Goal: Task Accomplishment & Management: Complete application form

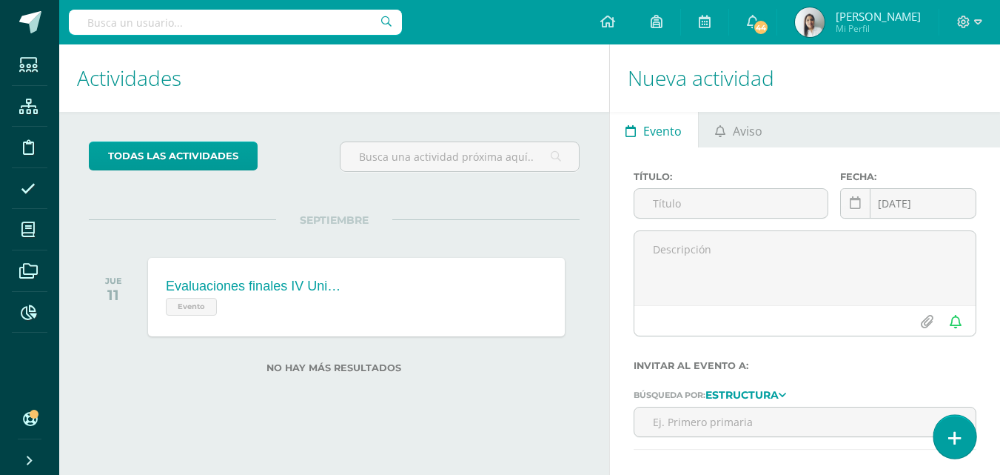
click at [950, 439] on icon at bounding box center [954, 437] width 13 height 17
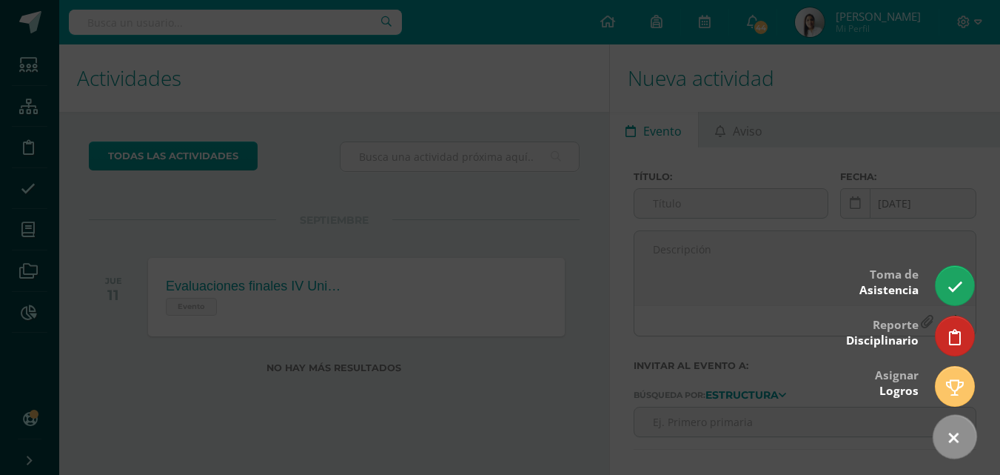
click at [950, 439] on icon at bounding box center [953, 437] width 21 height 21
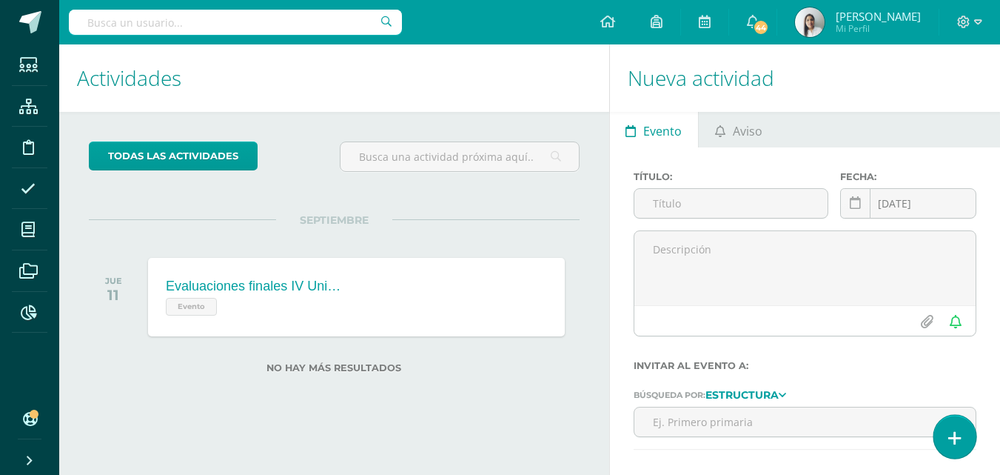
click at [951, 430] on icon at bounding box center [954, 437] width 13 height 17
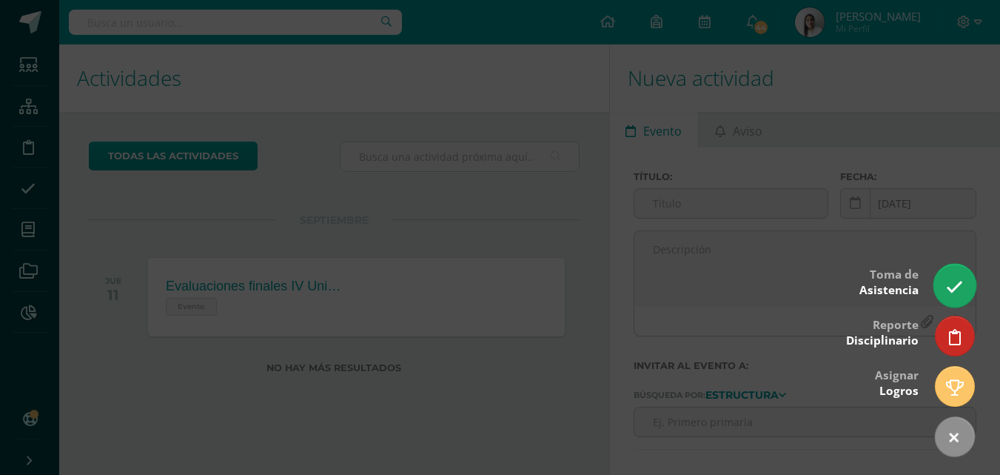
click at [951, 281] on icon at bounding box center [954, 286] width 17 height 17
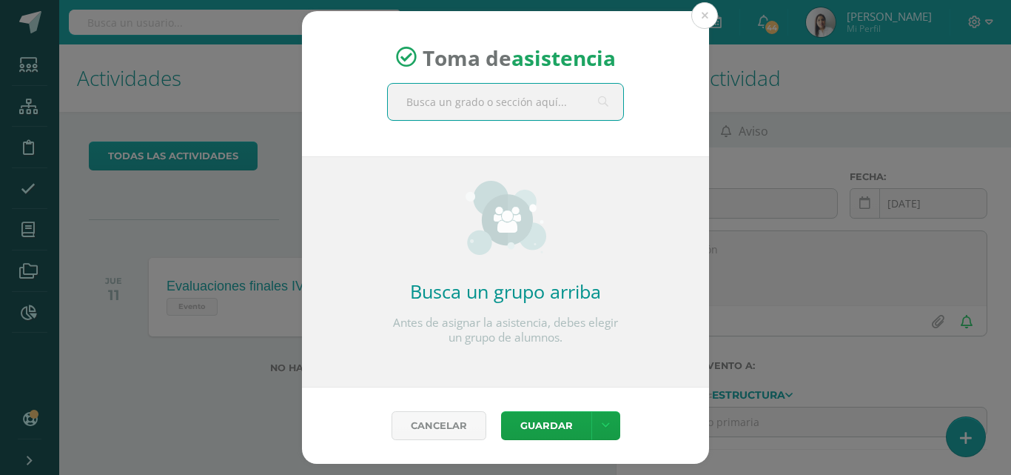
click at [526, 107] on input "text" at bounding box center [505, 102] width 235 height 36
click at [457, 102] on input "text" at bounding box center [505, 102] width 235 height 36
type input "maternal"
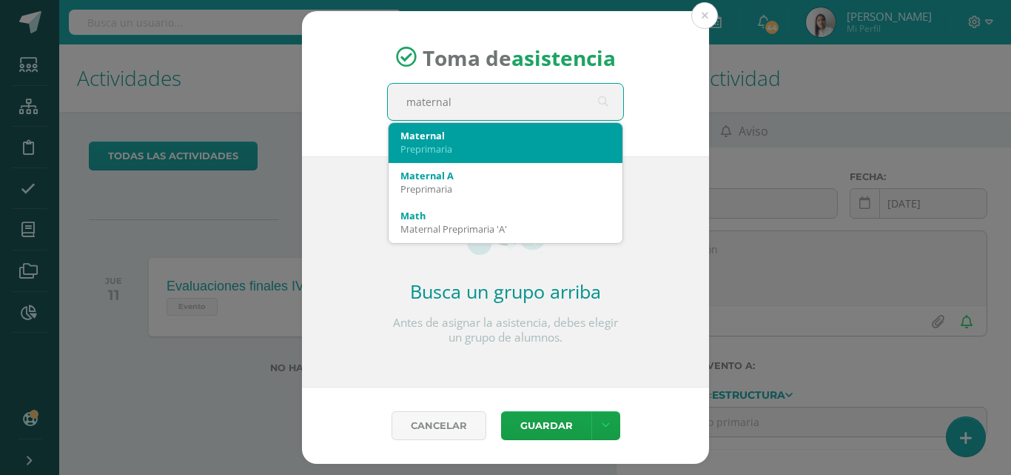
click at [452, 146] on div "Preprimaria" at bounding box center [505, 148] width 210 height 13
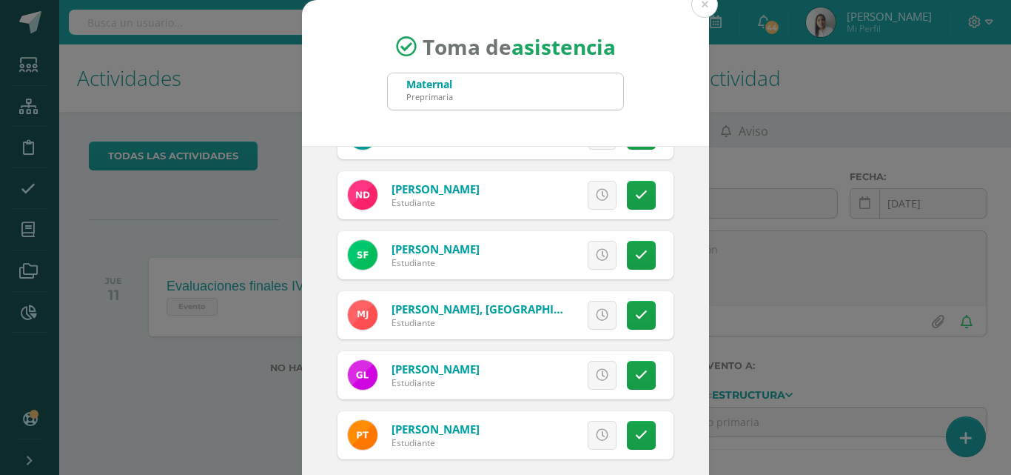
scroll to position [85, 0]
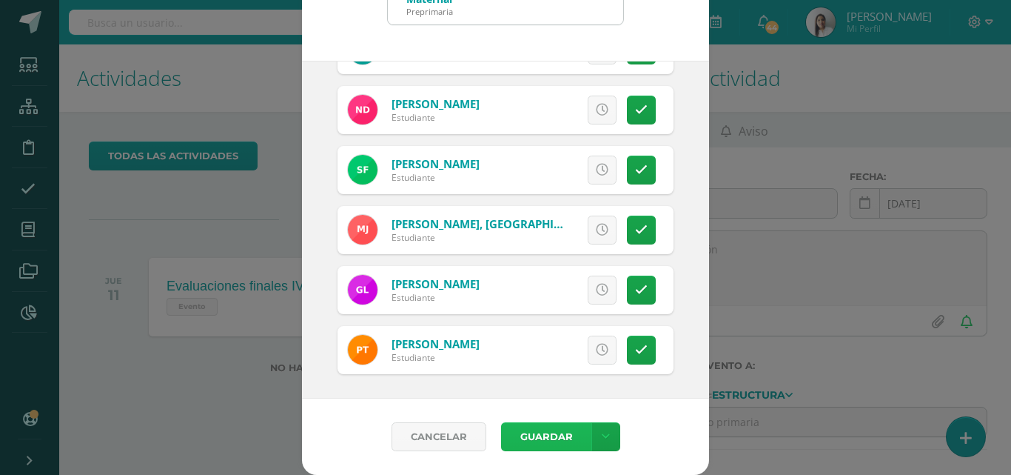
click at [518, 440] on button "Guardar" at bounding box center [546, 436] width 90 height 29
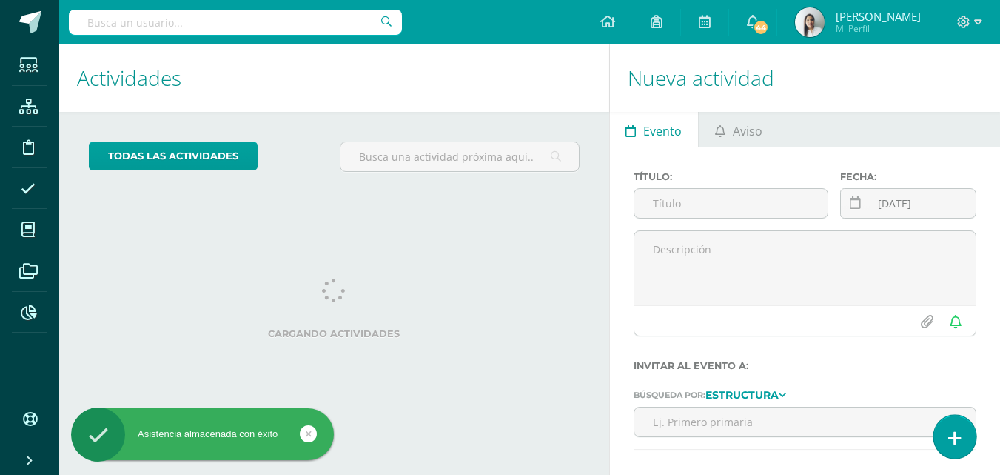
click at [948, 434] on icon at bounding box center [954, 437] width 13 height 17
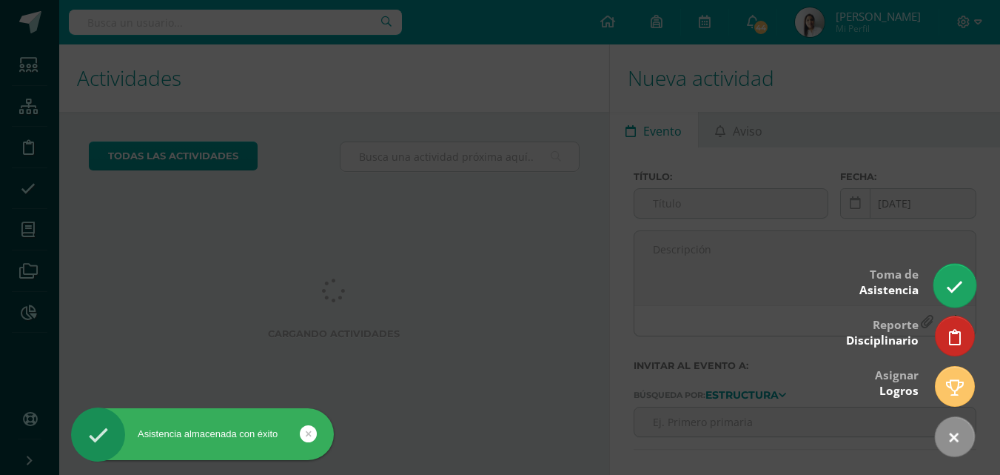
click at [953, 289] on icon at bounding box center [954, 286] width 17 height 17
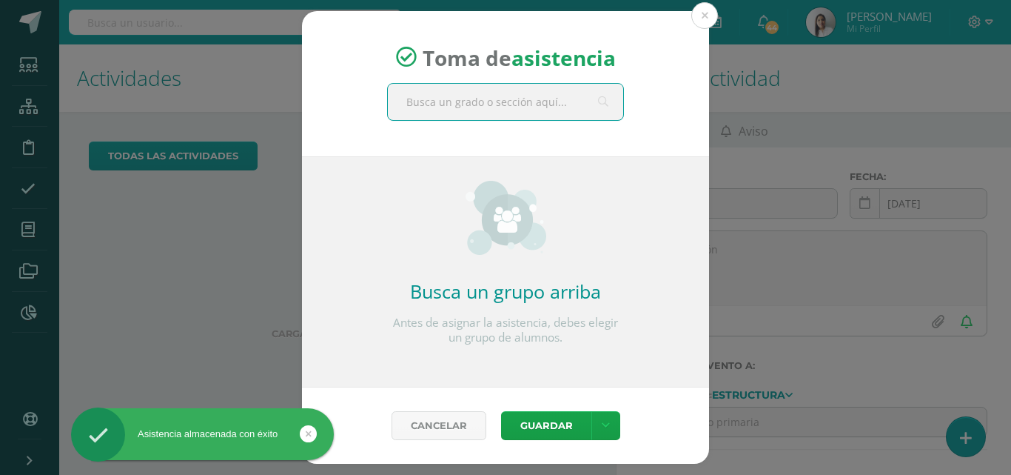
click at [444, 106] on input "text" at bounding box center [505, 102] width 235 height 36
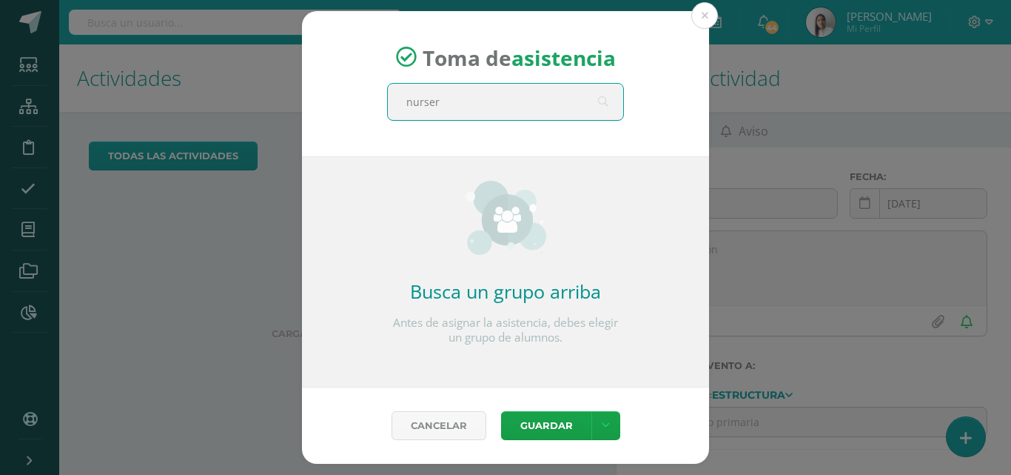
type input "nursery"
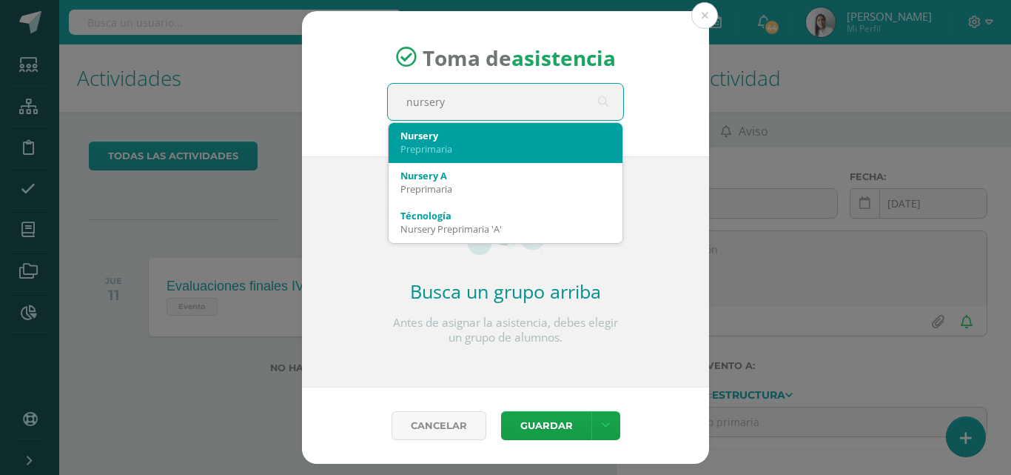
click at [452, 145] on div "Preprimaria" at bounding box center [505, 148] width 210 height 13
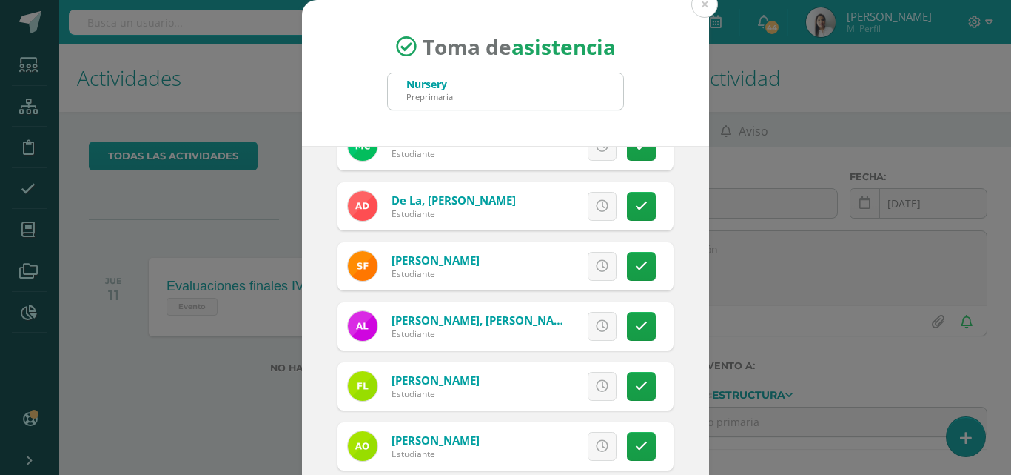
scroll to position [296, 0]
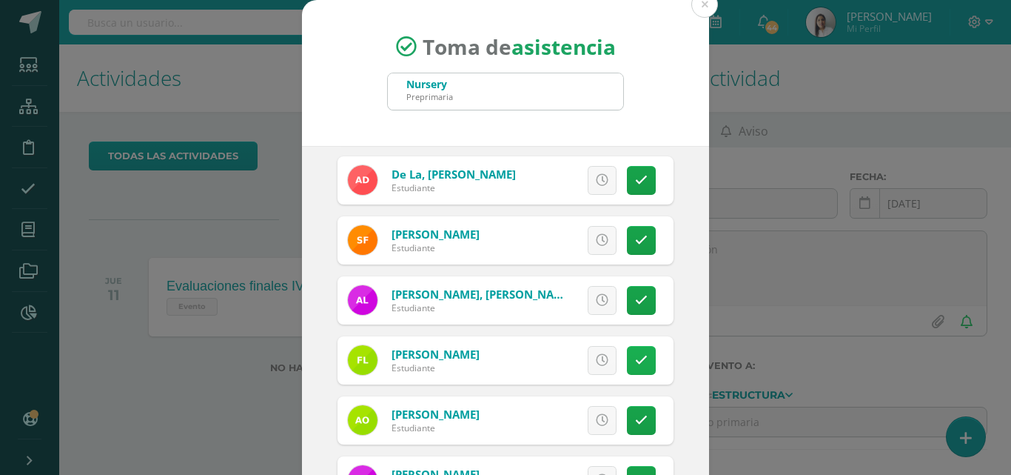
click at [635, 354] on icon at bounding box center [641, 360] width 13 height 13
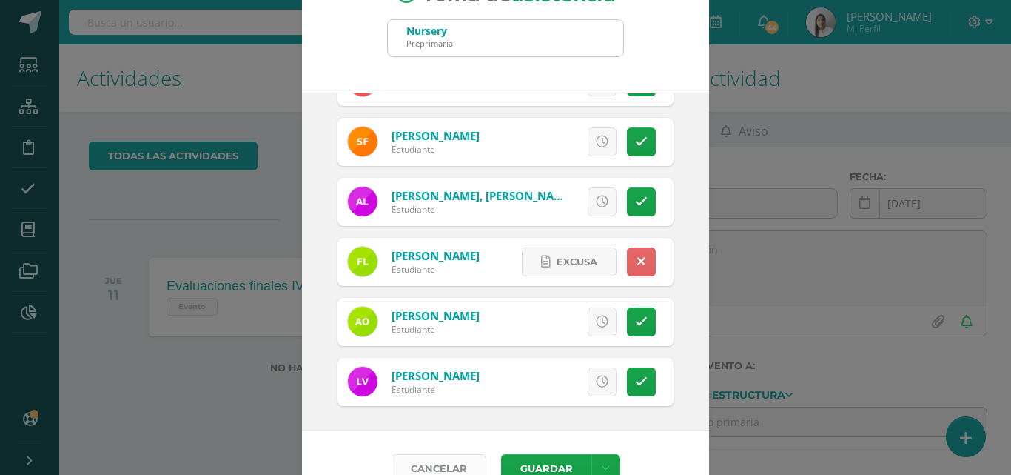
scroll to position [85, 0]
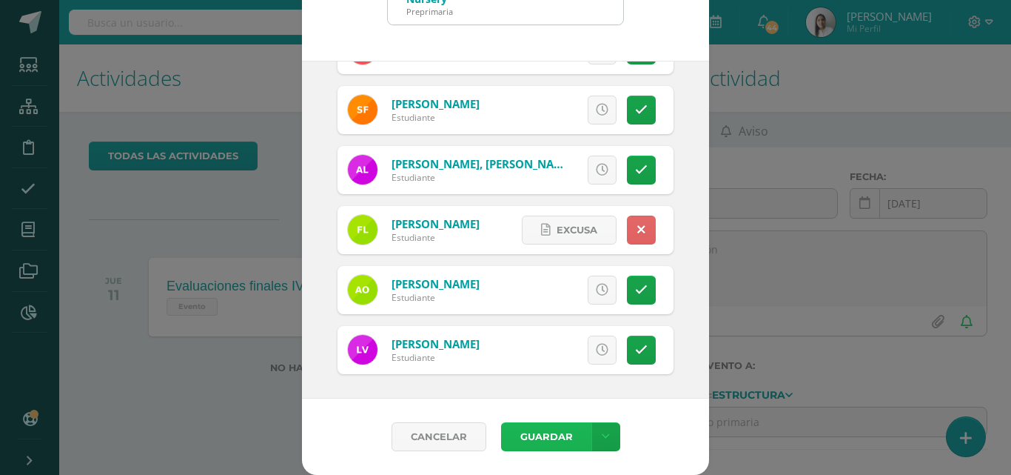
click at [517, 435] on button "Guardar" at bounding box center [546, 436] width 90 height 29
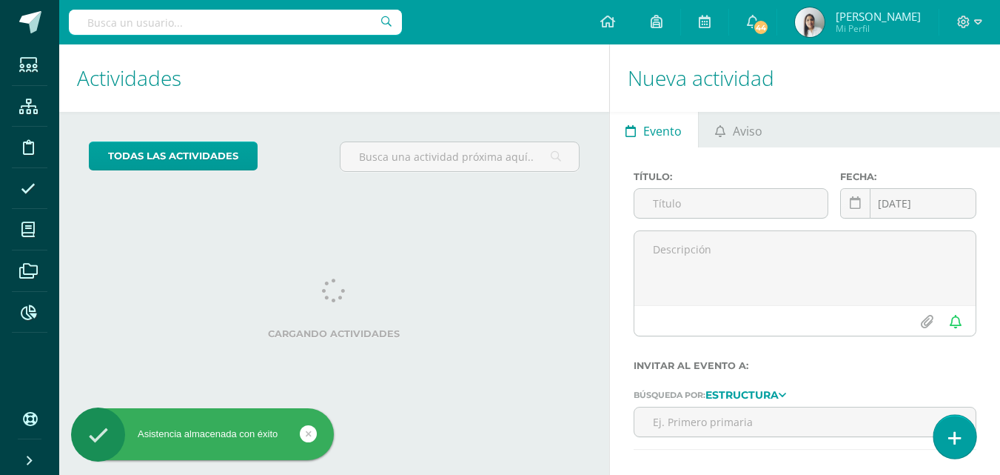
click at [962, 433] on link at bounding box center [954, 436] width 42 height 43
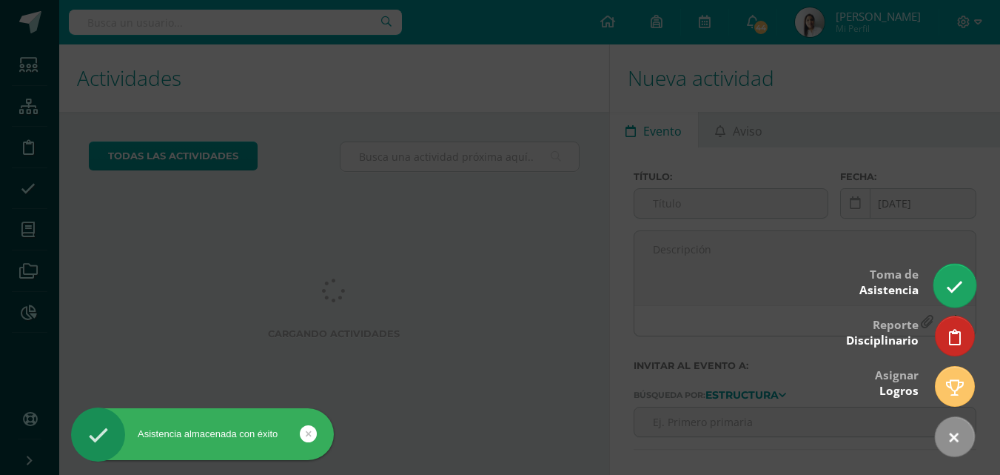
click at [941, 286] on link at bounding box center [954, 285] width 42 height 43
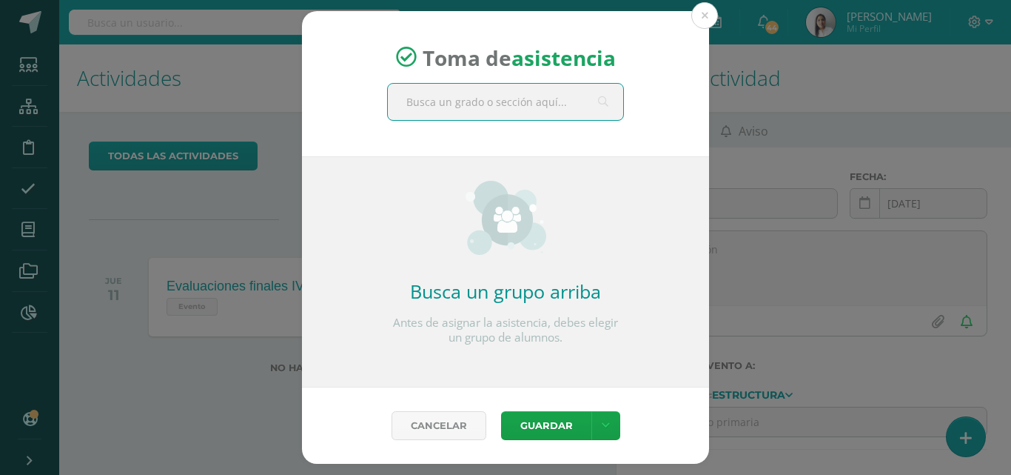
click at [509, 110] on input "text" at bounding box center [505, 102] width 235 height 36
type input "kinder a"
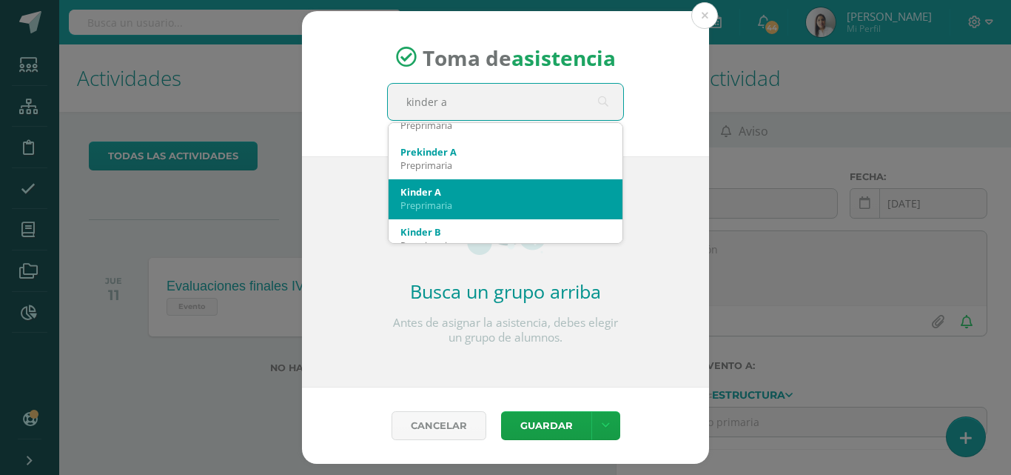
scroll to position [74, 0]
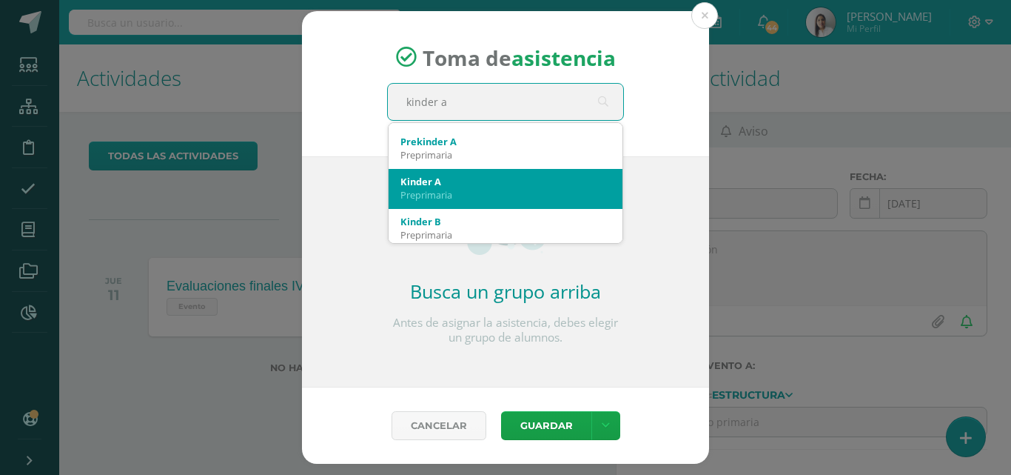
click at [457, 183] on div "Kinder A" at bounding box center [505, 181] width 210 height 13
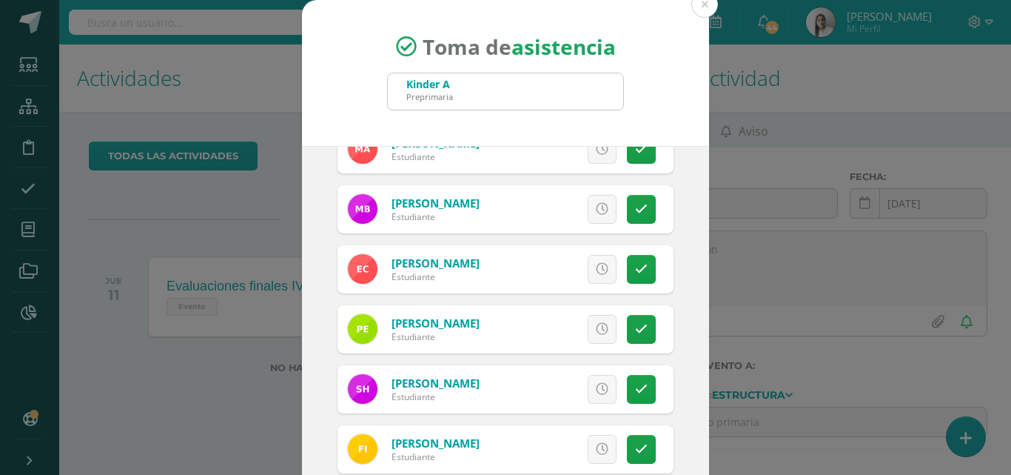
scroll to position [148, 0]
click at [635, 393] on icon at bounding box center [641, 388] width 13 height 13
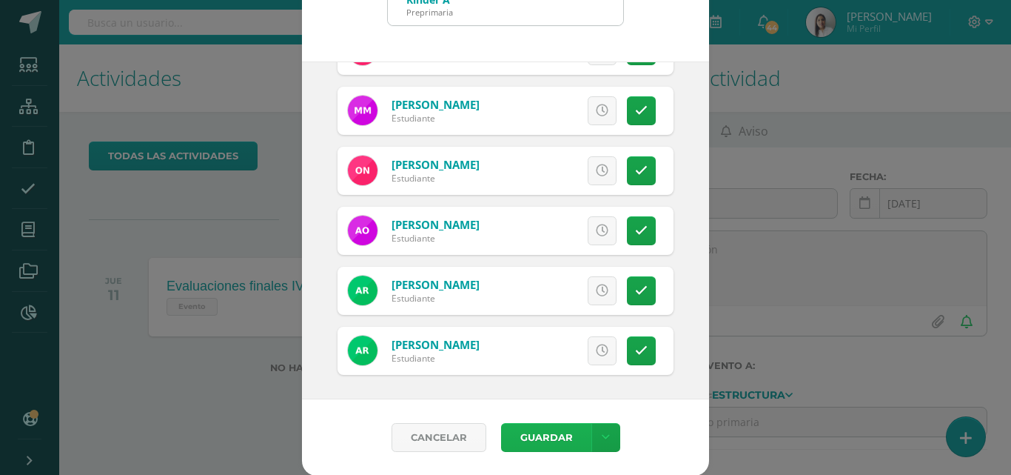
scroll to position [85, 0]
click at [542, 438] on button "Guardar" at bounding box center [546, 436] width 90 height 29
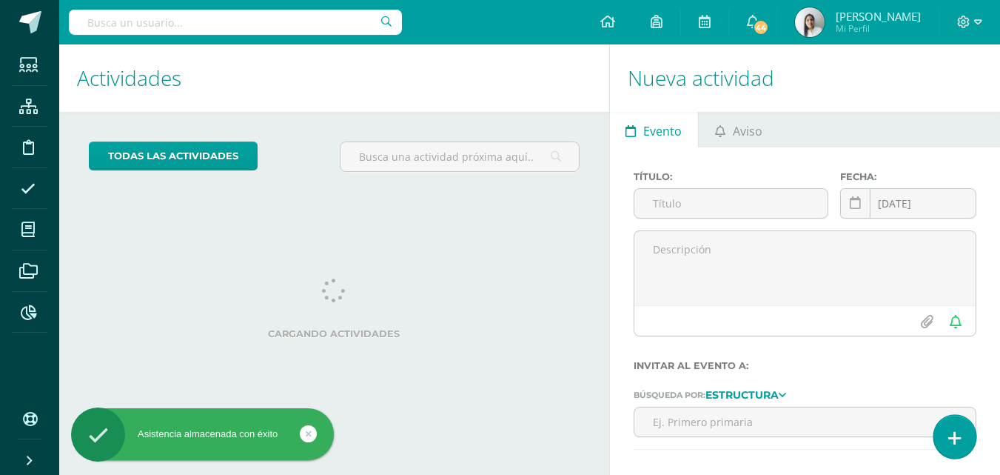
click at [955, 442] on icon at bounding box center [954, 437] width 13 height 17
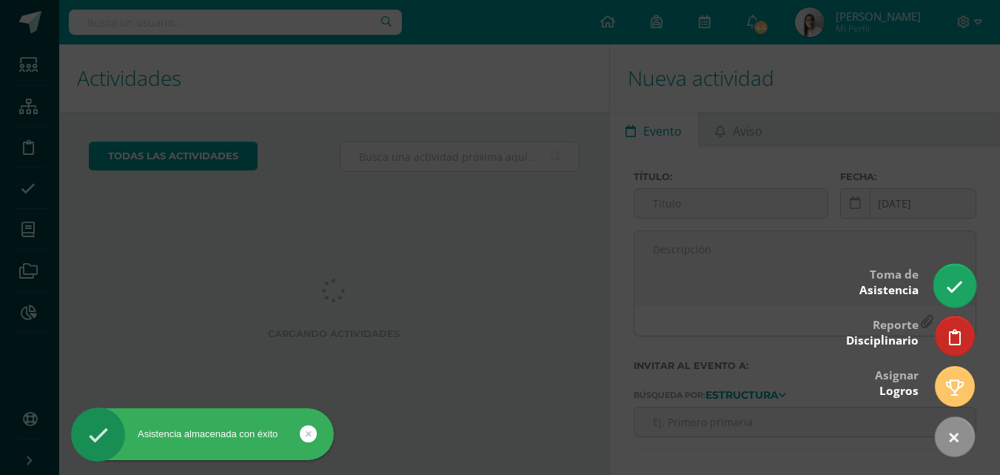
click at [956, 286] on icon at bounding box center [954, 286] width 17 height 17
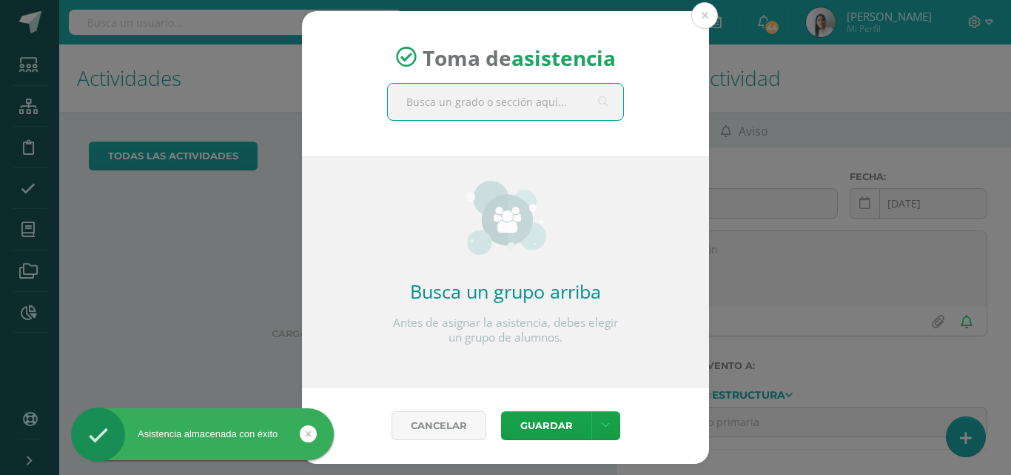
click at [501, 96] on input "text" at bounding box center [505, 102] width 235 height 36
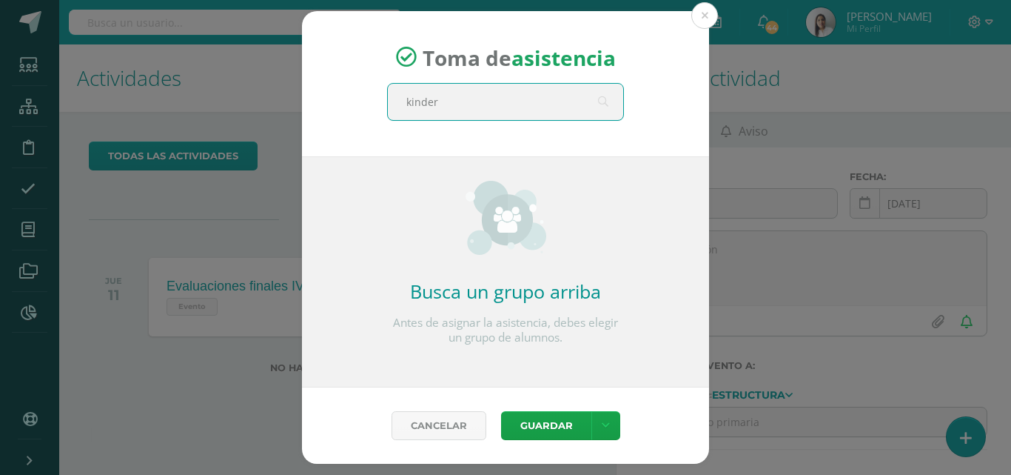
type input "kinder b"
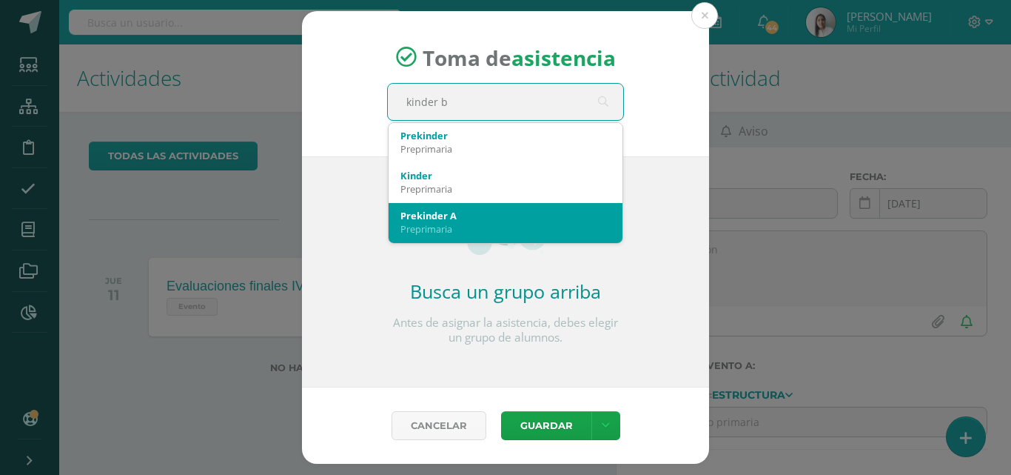
scroll to position [74, 0]
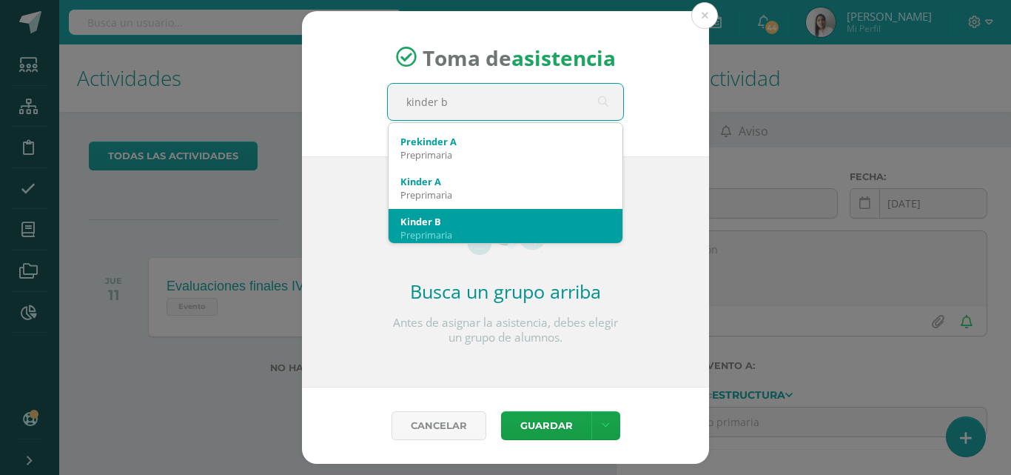
click at [489, 217] on div "Kinder B" at bounding box center [505, 221] width 210 height 13
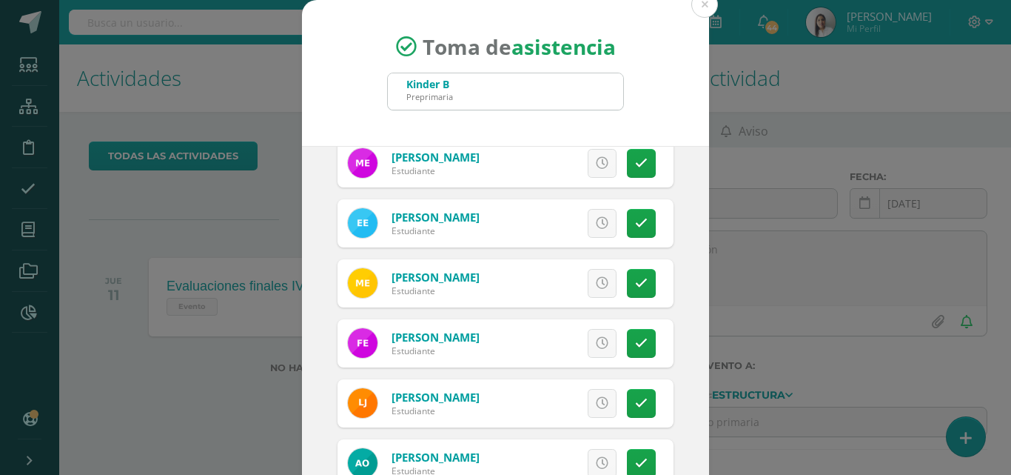
scroll to position [444, 0]
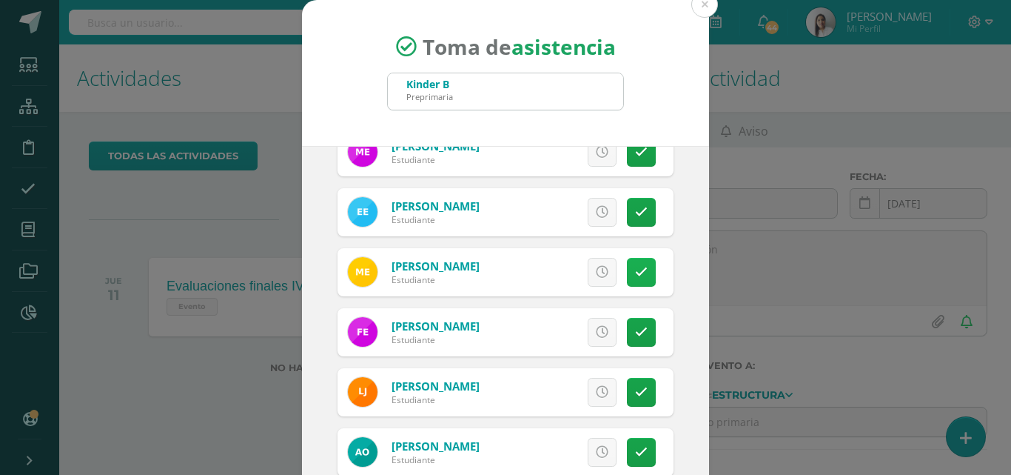
click at [635, 270] on icon at bounding box center [641, 272] width 13 height 13
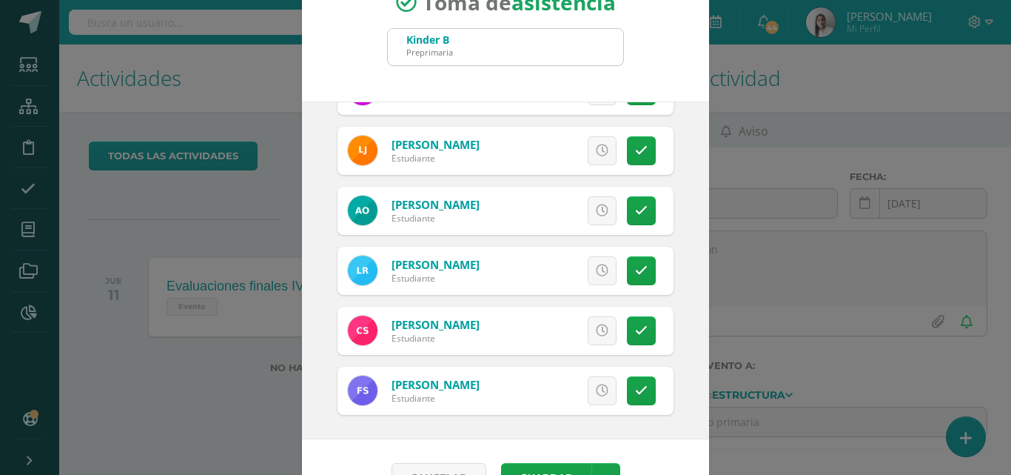
scroll to position [85, 0]
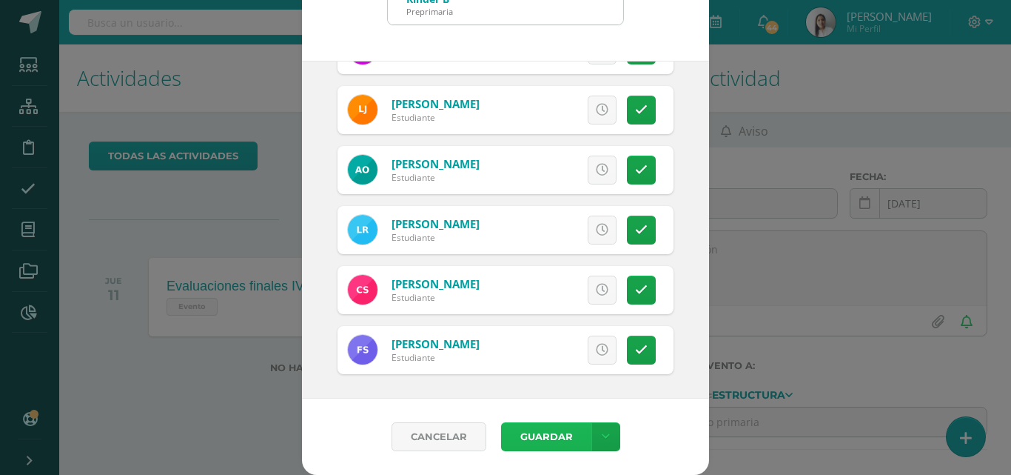
click at [547, 433] on button "Guardar" at bounding box center [546, 436] width 90 height 29
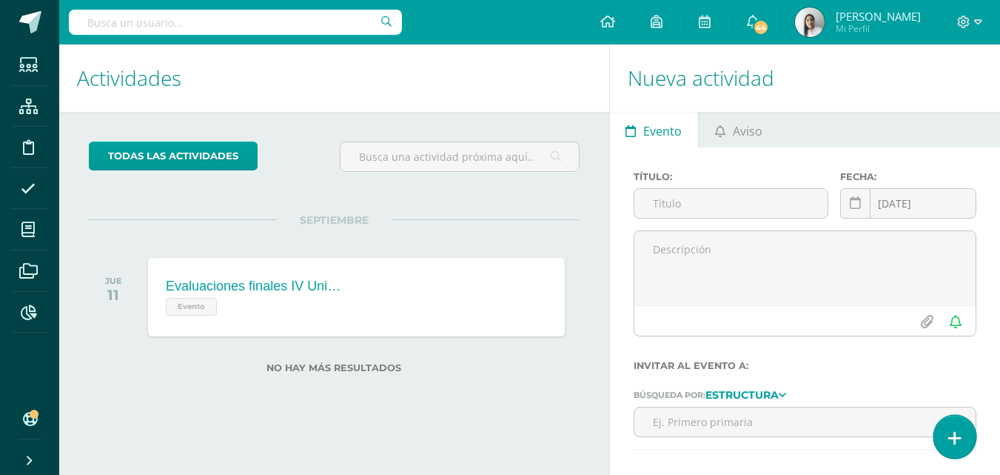
click at [961, 431] on link at bounding box center [954, 436] width 42 height 43
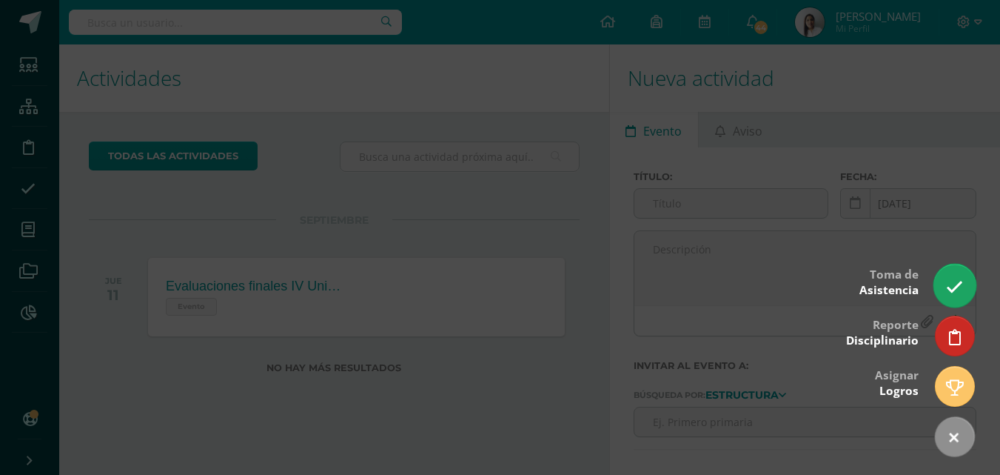
click at [957, 284] on icon at bounding box center [954, 286] width 17 height 17
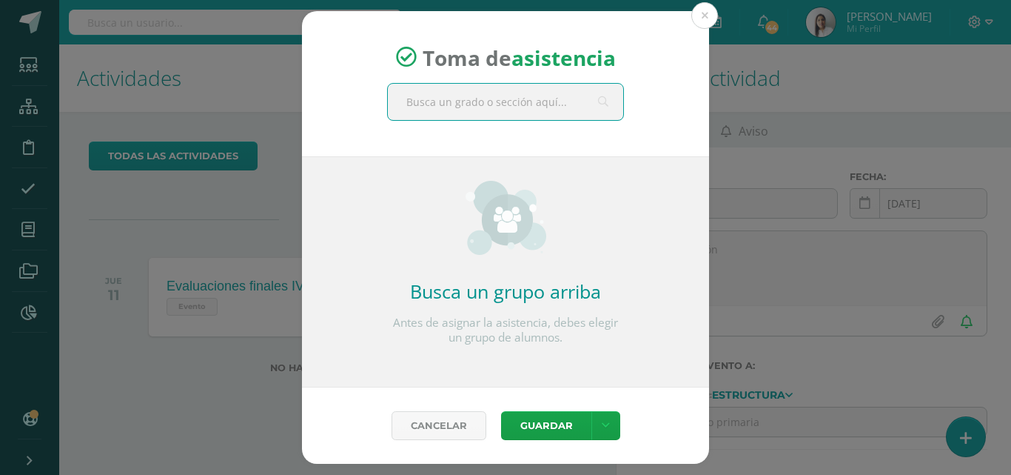
click at [532, 107] on input "text" at bounding box center [505, 102] width 235 height 36
type input "prepa a"
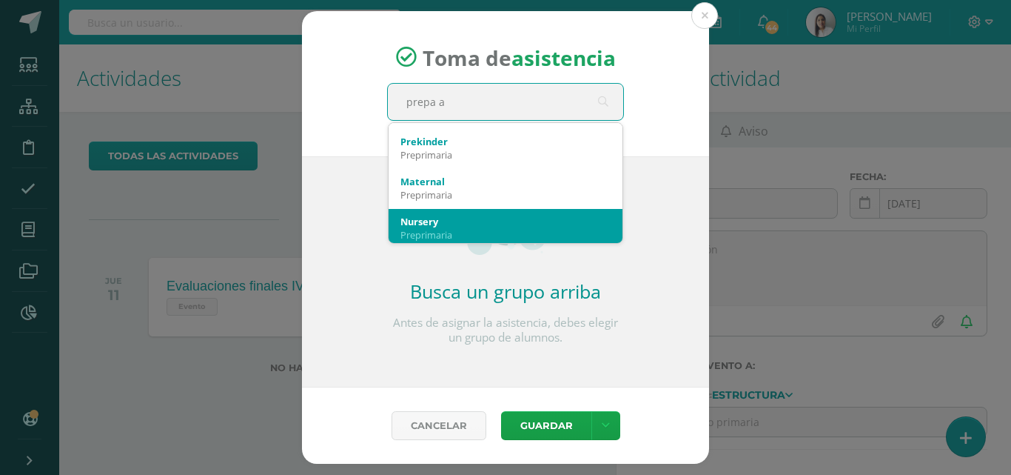
scroll to position [148, 0]
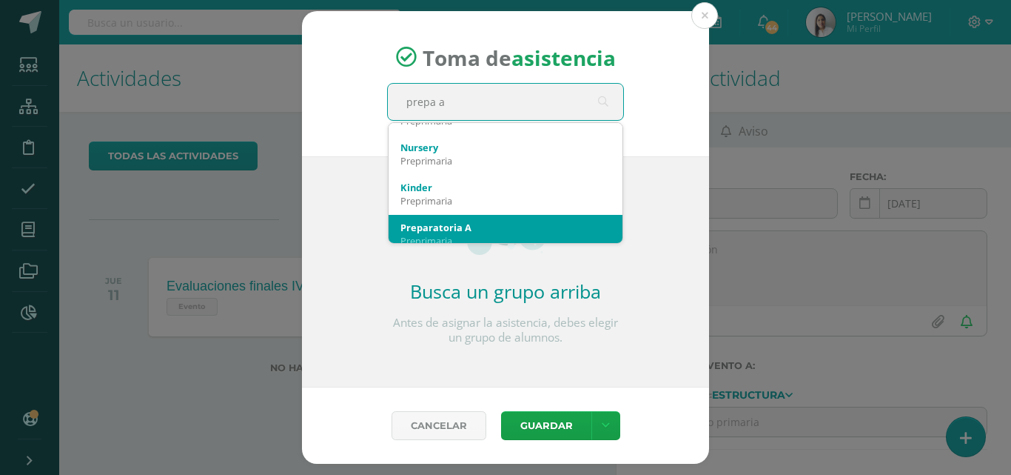
click at [487, 223] on div "Preparatoria A" at bounding box center [505, 227] width 210 height 13
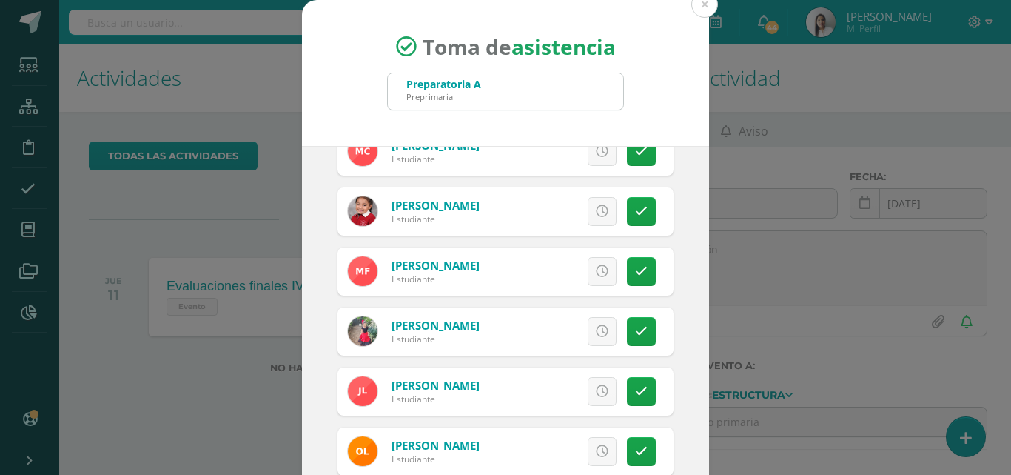
scroll to position [296, 0]
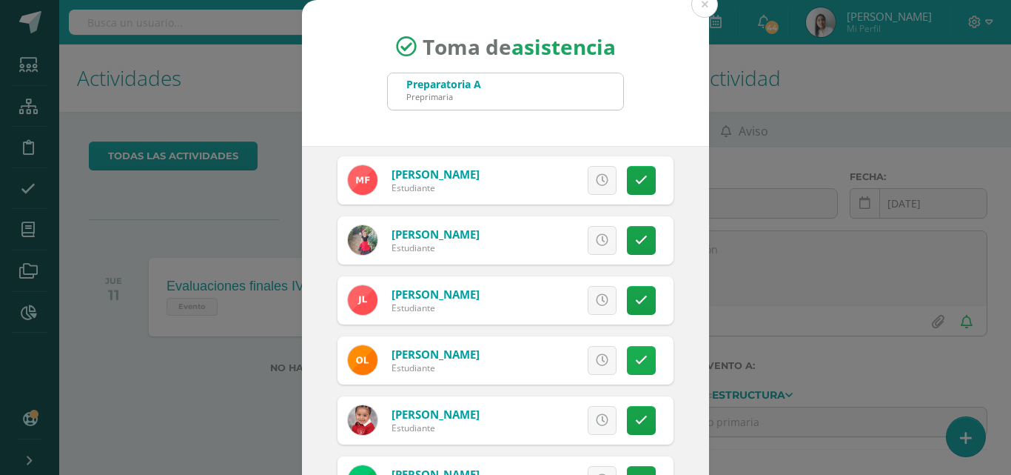
click at [635, 361] on icon at bounding box center [641, 360] width 13 height 13
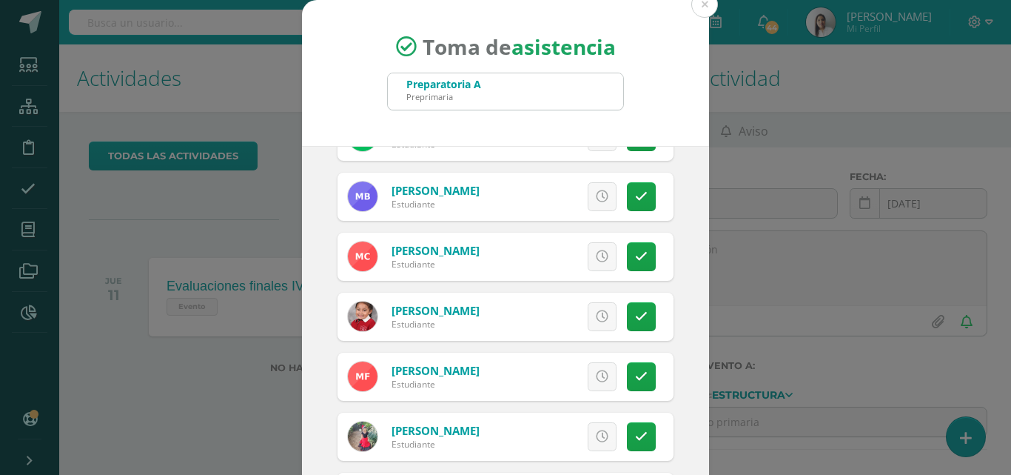
scroll to position [0, 0]
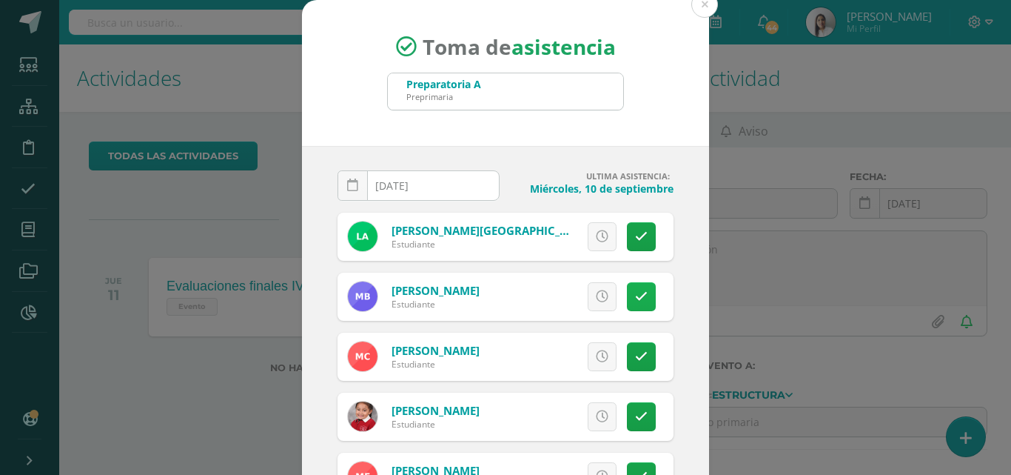
click at [635, 295] on icon at bounding box center [641, 296] width 13 height 13
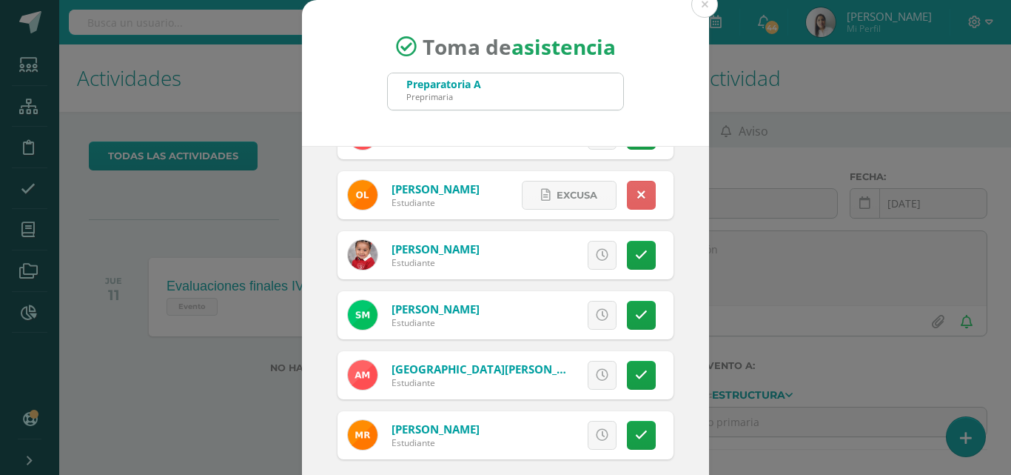
scroll to position [74, 0]
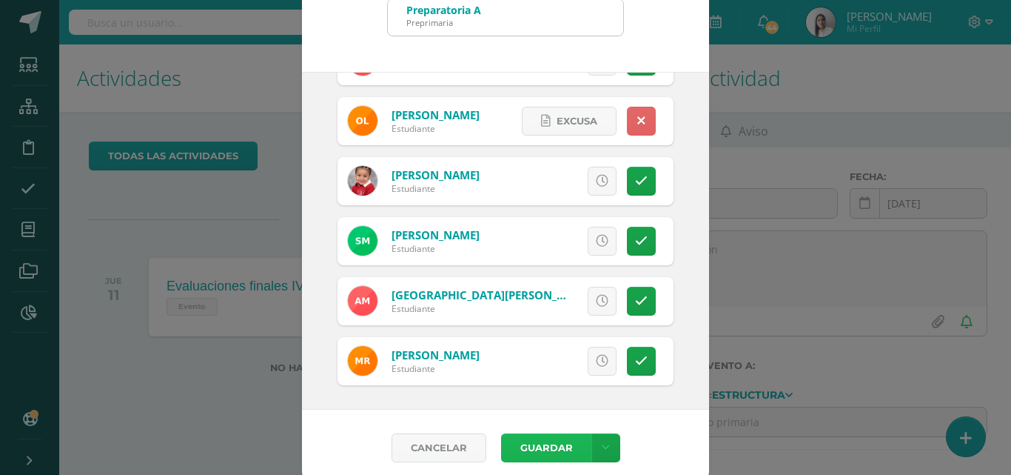
click at [541, 446] on button "Guardar" at bounding box center [546, 447] width 90 height 29
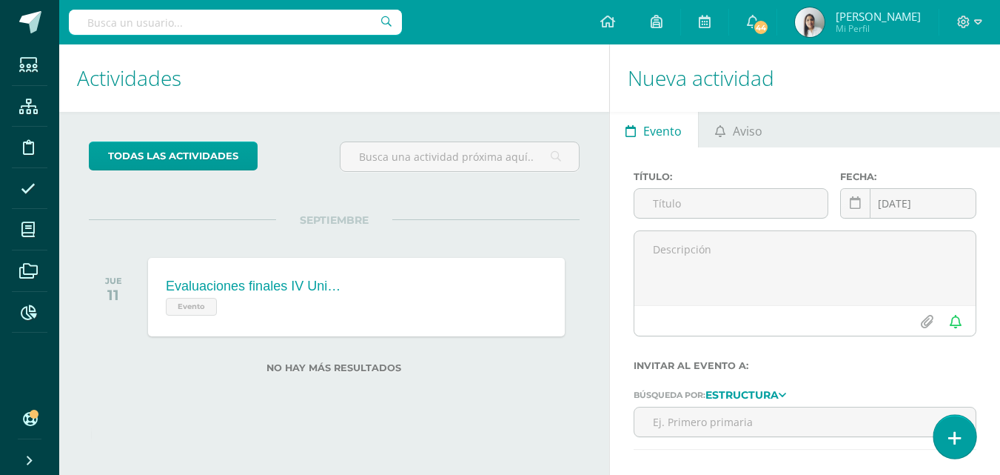
click at [952, 435] on icon at bounding box center [954, 437] width 13 height 17
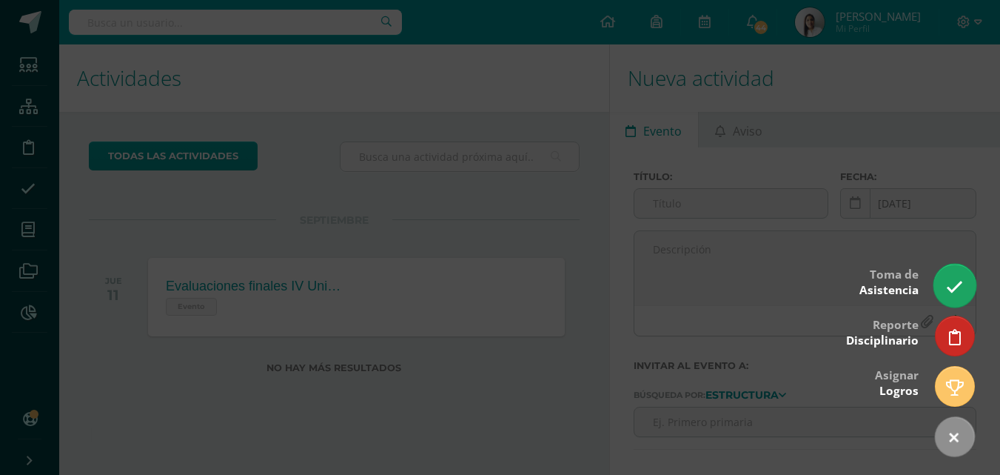
click at [954, 279] on icon at bounding box center [954, 286] width 17 height 17
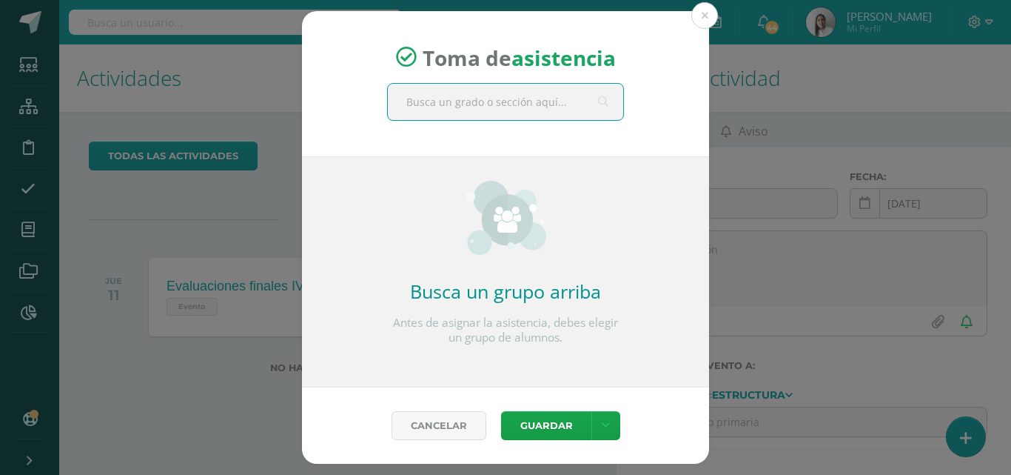
click at [563, 110] on input "text" at bounding box center [505, 102] width 235 height 36
type input "prepa b"
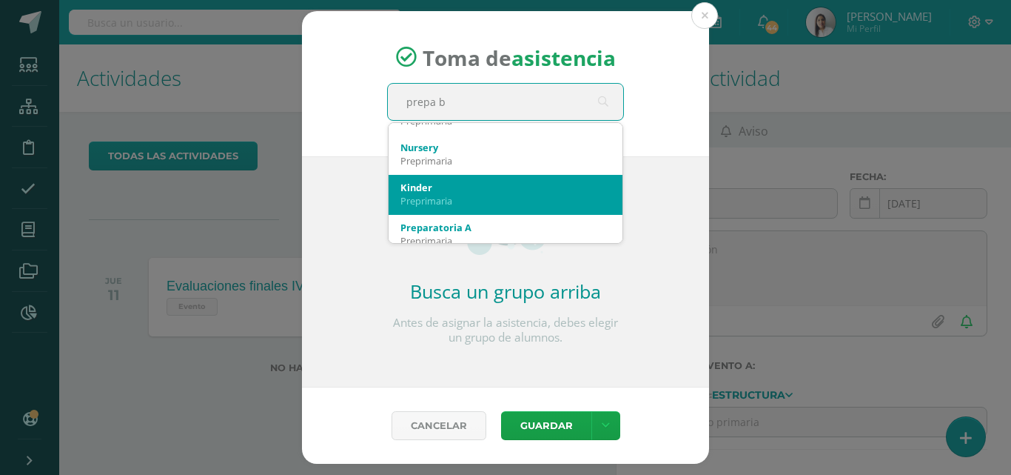
scroll to position [222, 0]
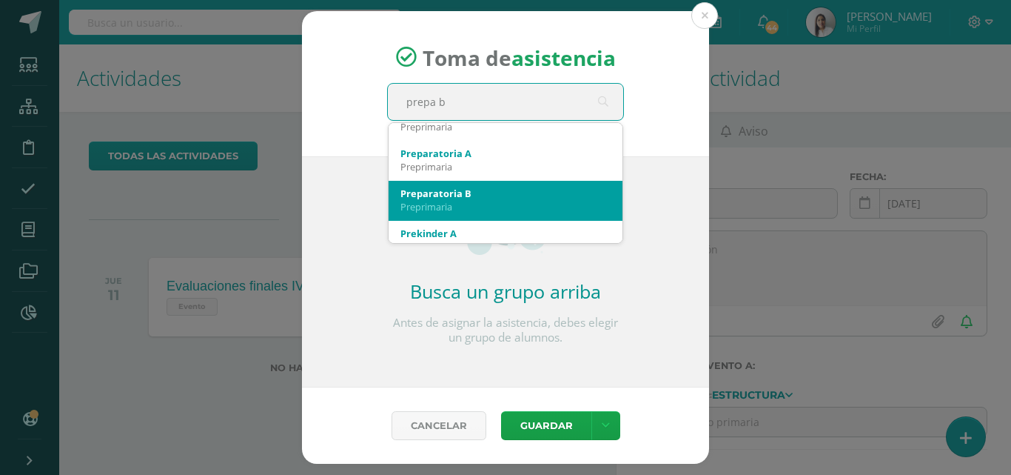
click at [497, 195] on div "Preparatoria B" at bounding box center [505, 193] width 210 height 13
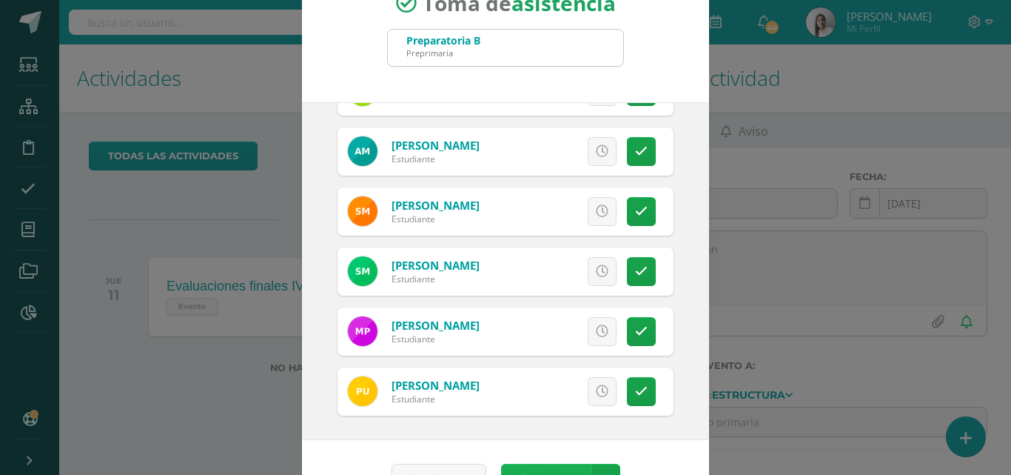
scroll to position [85, 0]
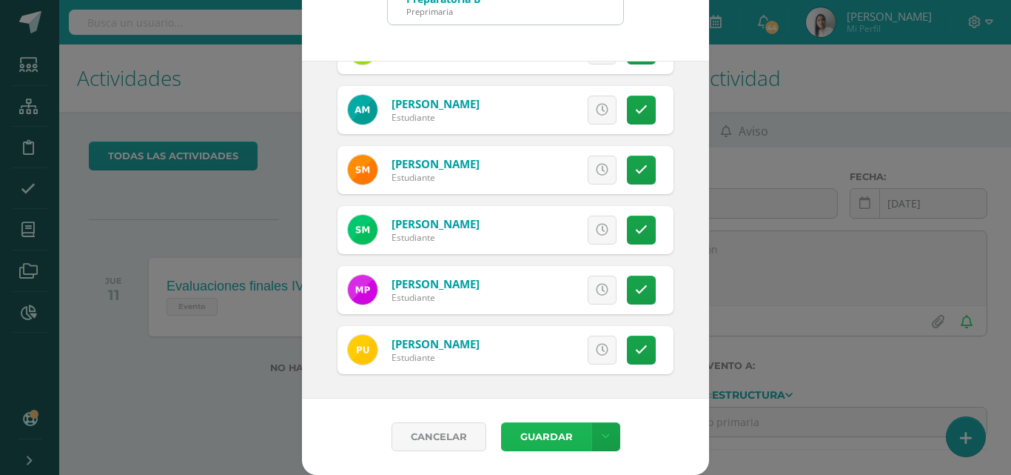
click at [537, 432] on button "Guardar" at bounding box center [546, 436] width 90 height 29
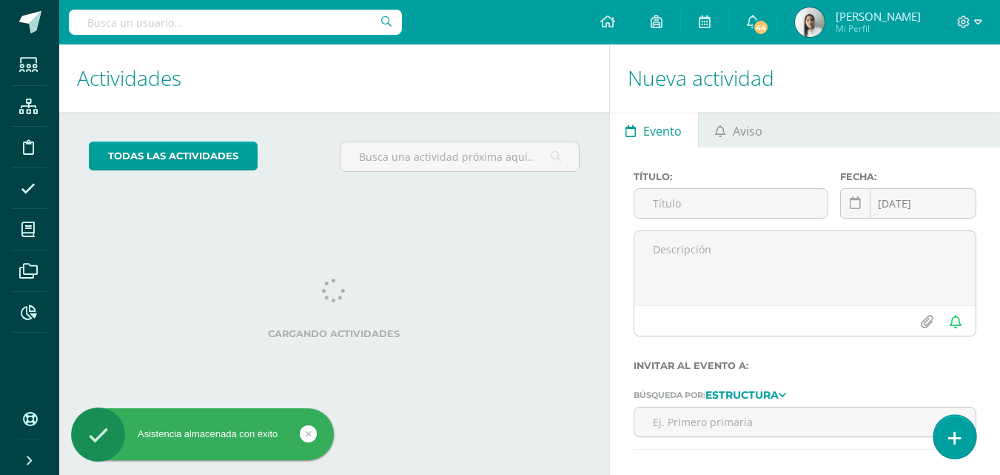
click at [944, 432] on link at bounding box center [954, 436] width 42 height 43
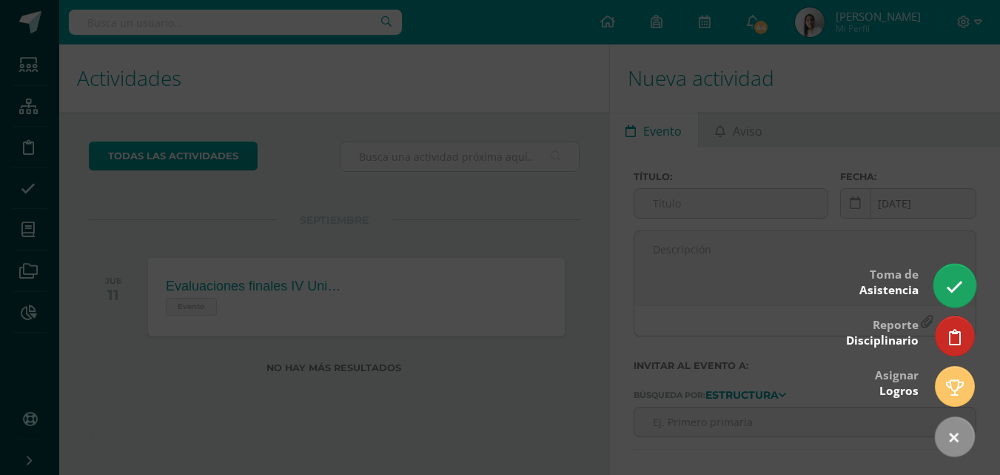
click at [962, 285] on icon at bounding box center [954, 286] width 17 height 17
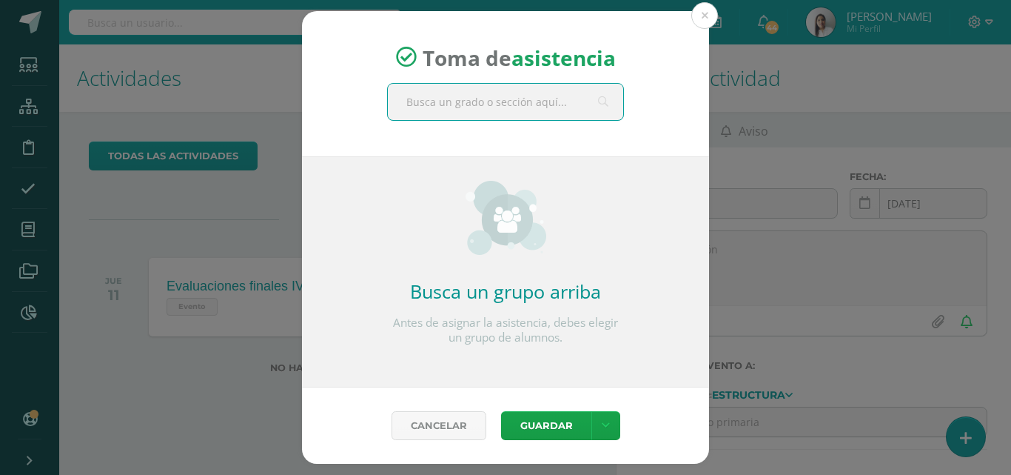
click at [557, 110] on input "text" at bounding box center [505, 102] width 235 height 36
type input "pre kinder"
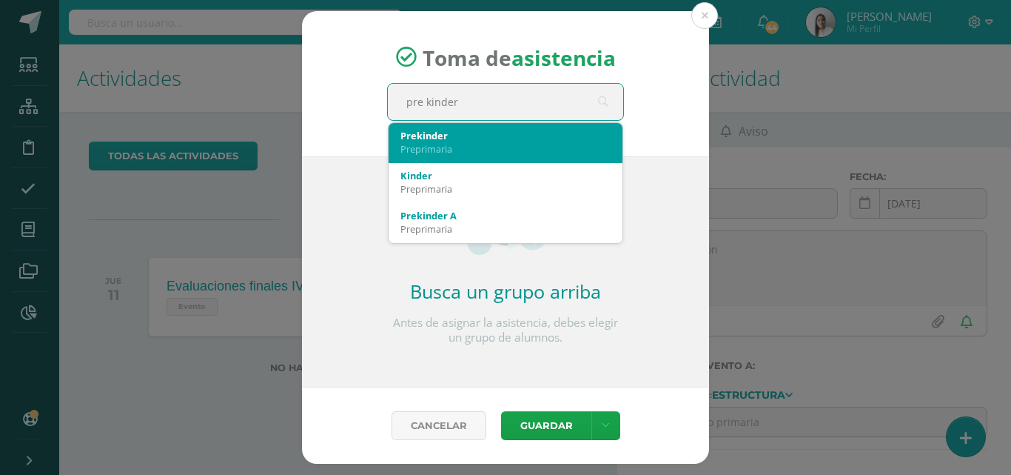
click at [456, 144] on div "Preprimaria" at bounding box center [505, 148] width 210 height 13
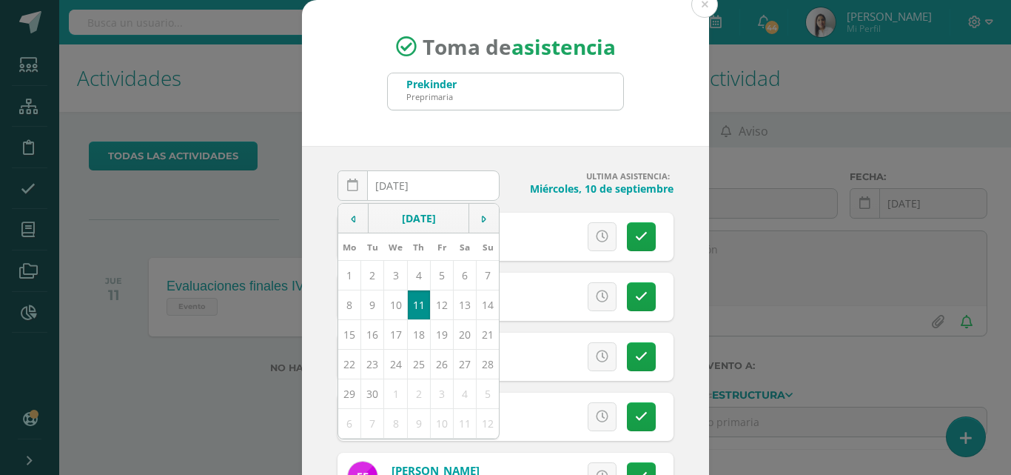
click at [685, 119] on div "Toma de asistencia Prekinder Preprimaria pre kinder" at bounding box center [505, 73] width 407 height 146
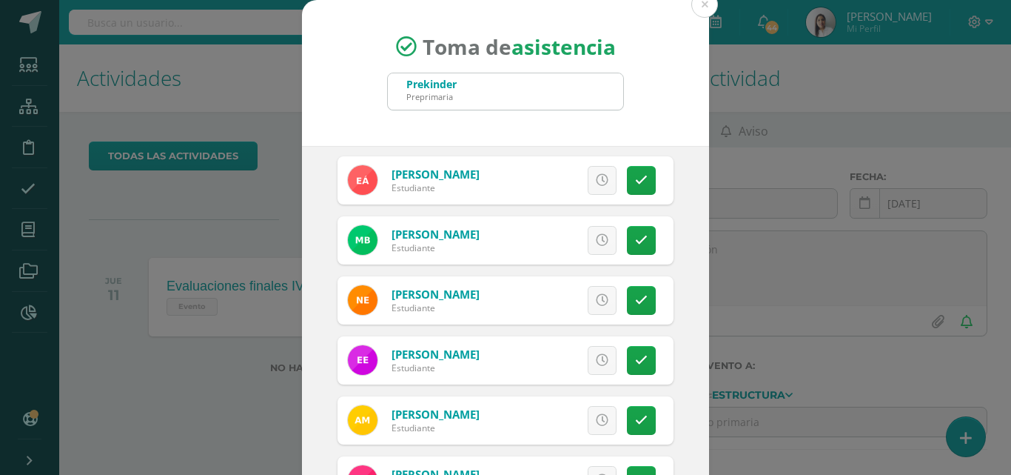
scroll to position [148, 0]
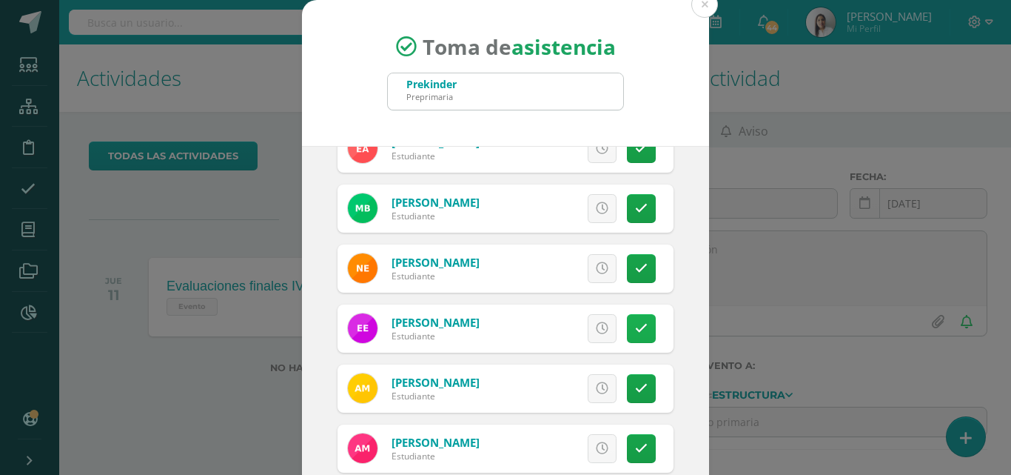
click at [631, 326] on link at bounding box center [641, 328] width 29 height 29
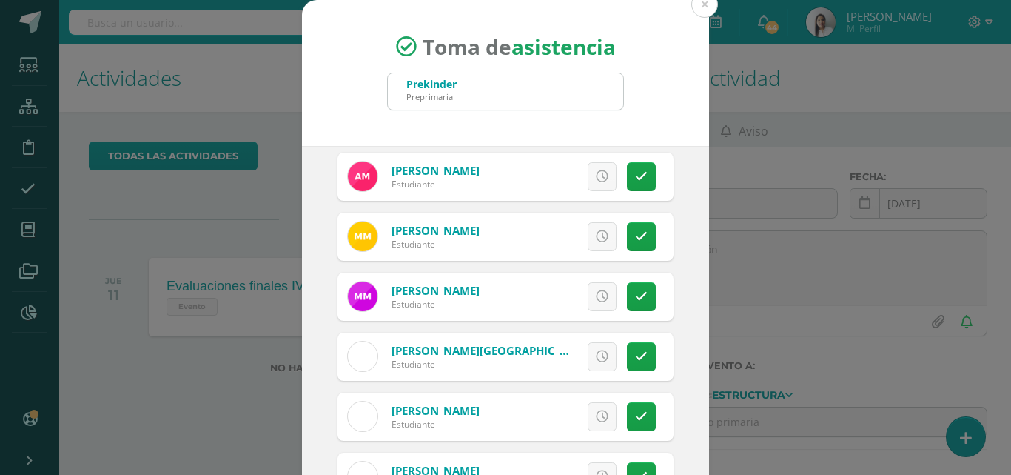
scroll to position [461, 0]
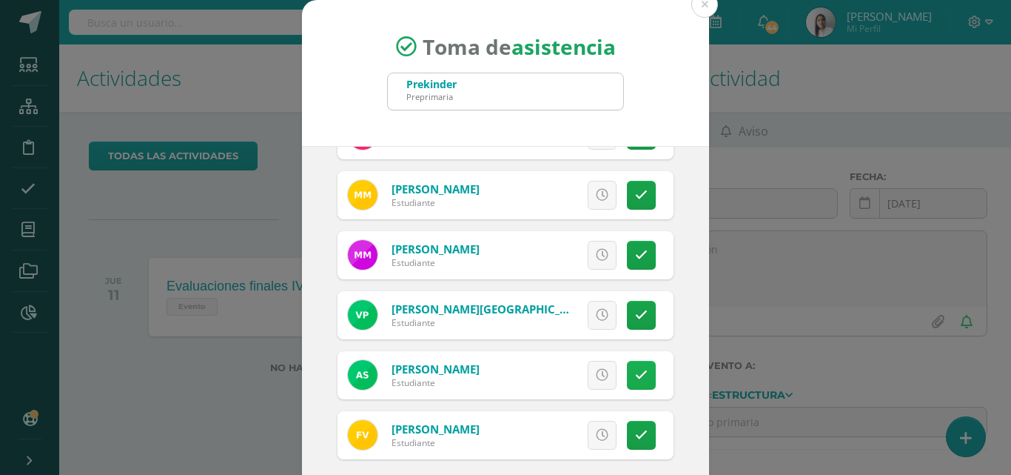
click at [627, 375] on link at bounding box center [641, 375] width 29 height 29
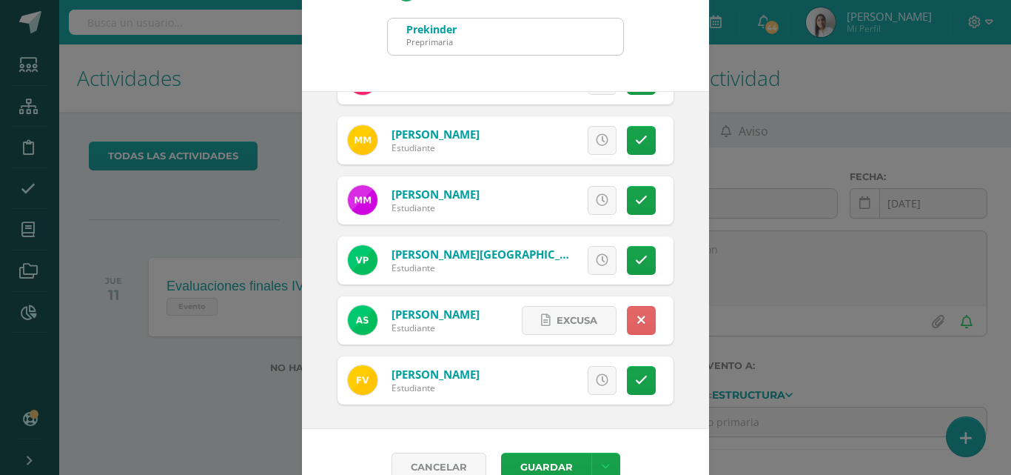
scroll to position [85, 0]
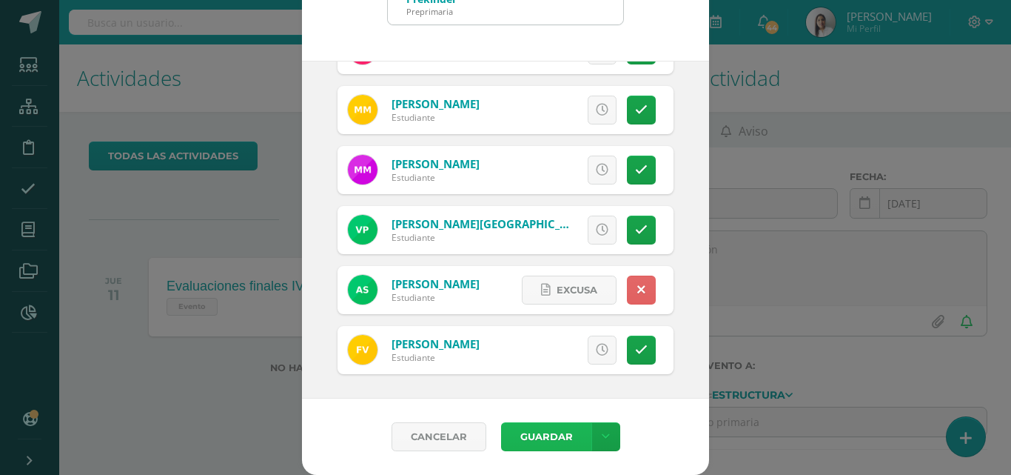
click at [563, 435] on button "Guardar" at bounding box center [546, 436] width 90 height 29
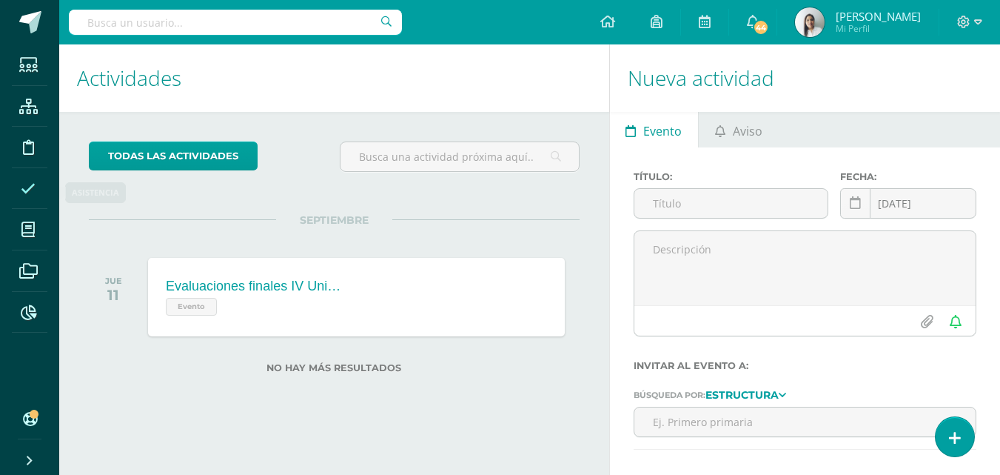
click at [30, 195] on icon at bounding box center [28, 188] width 15 height 15
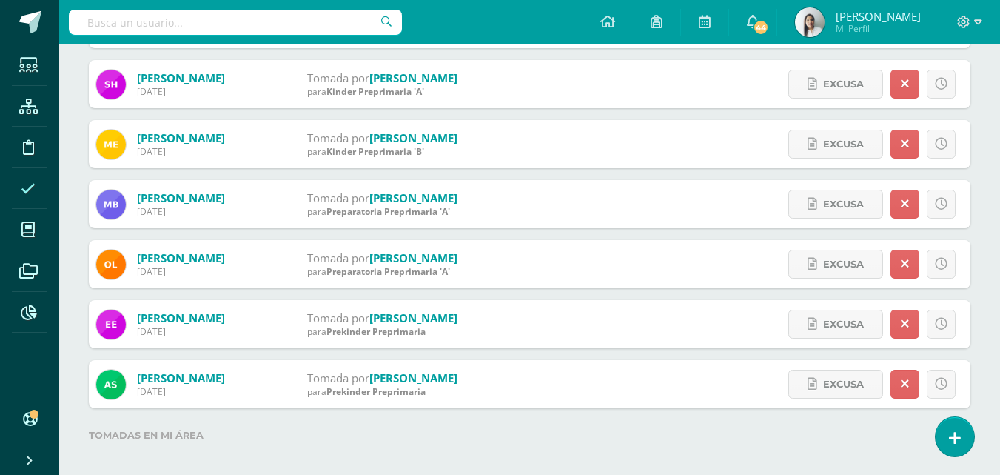
scroll to position [286, 0]
